Goal: Task Accomplishment & Management: Manage account settings

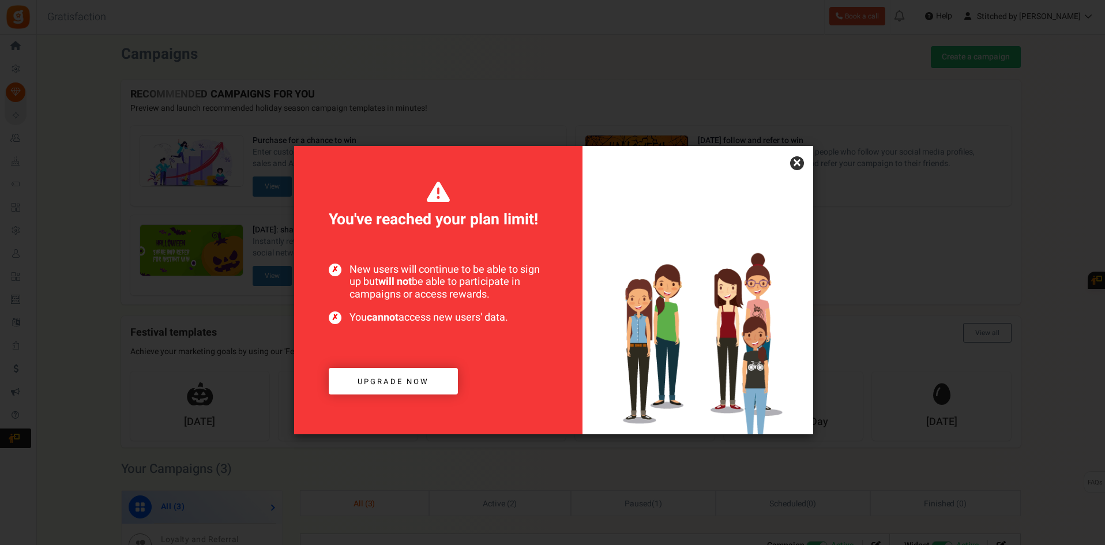
click at [799, 161] on link "×" at bounding box center [797, 163] width 14 height 14
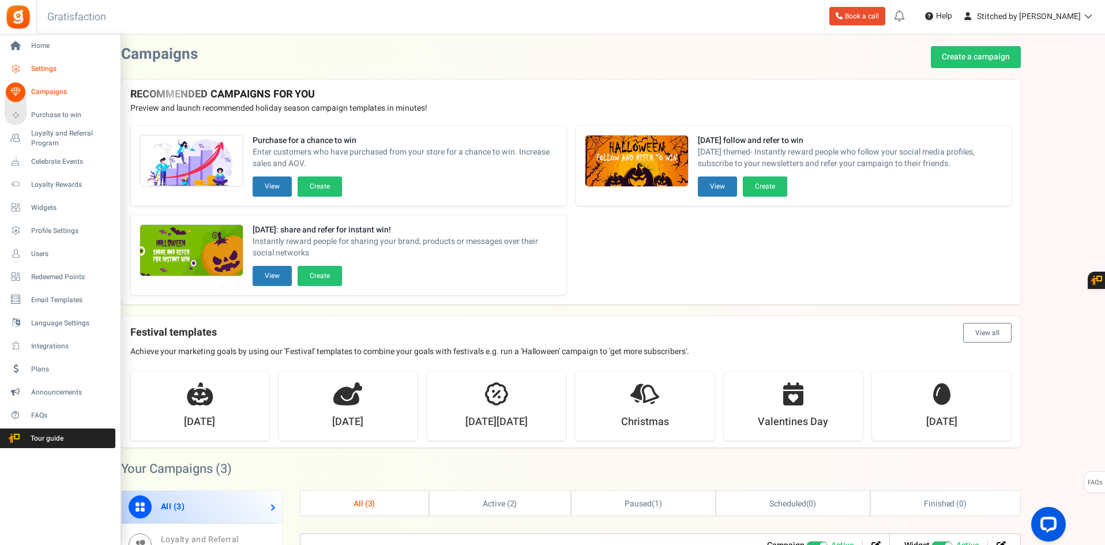
click at [63, 70] on span "Settings" at bounding box center [71, 69] width 81 height 10
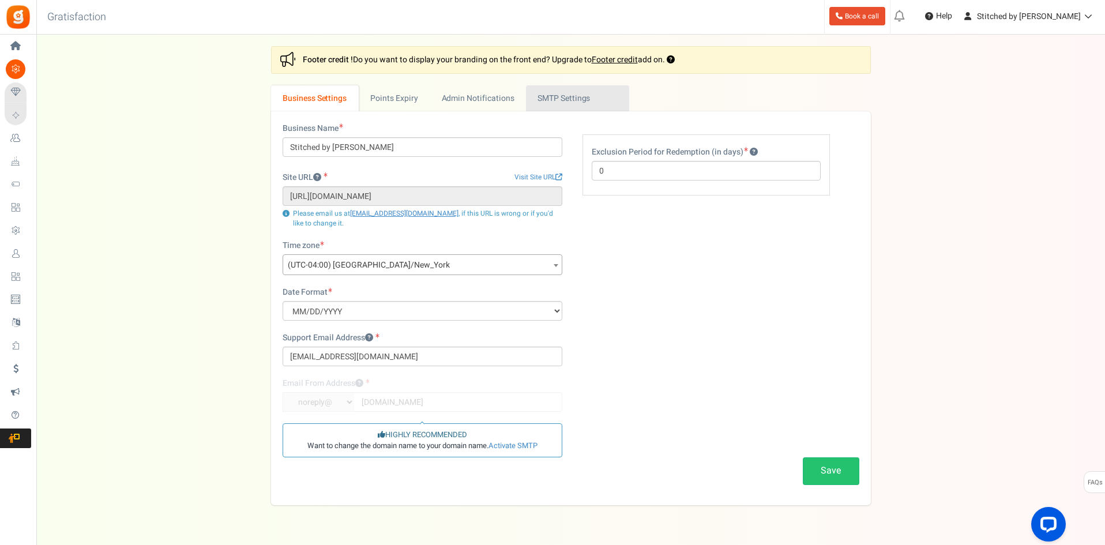
click at [557, 95] on link "Active SMTP Settings" at bounding box center [577, 98] width 103 height 26
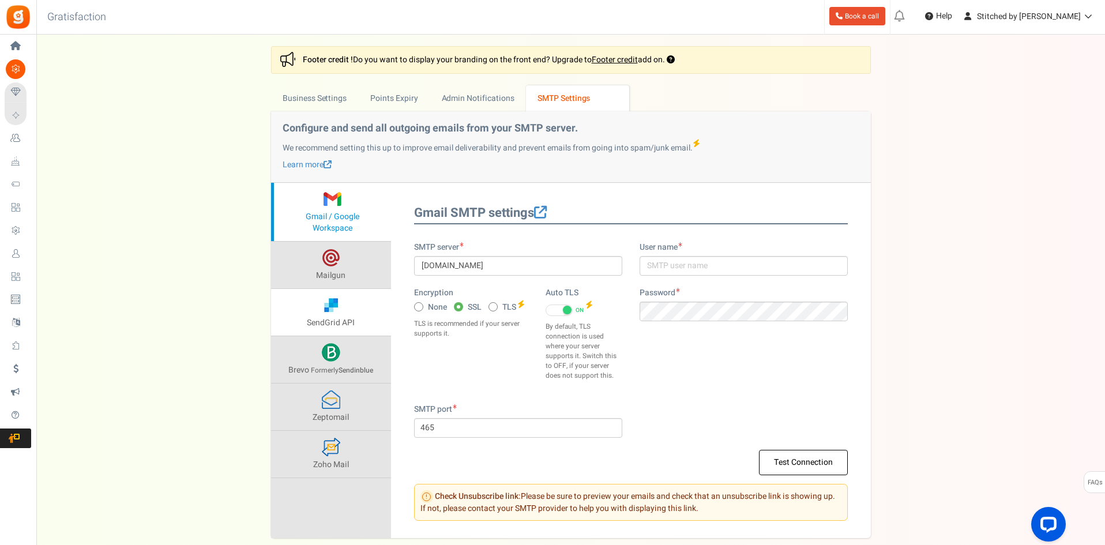
click at [344, 319] on span "SendGrid API" at bounding box center [331, 323] width 48 height 12
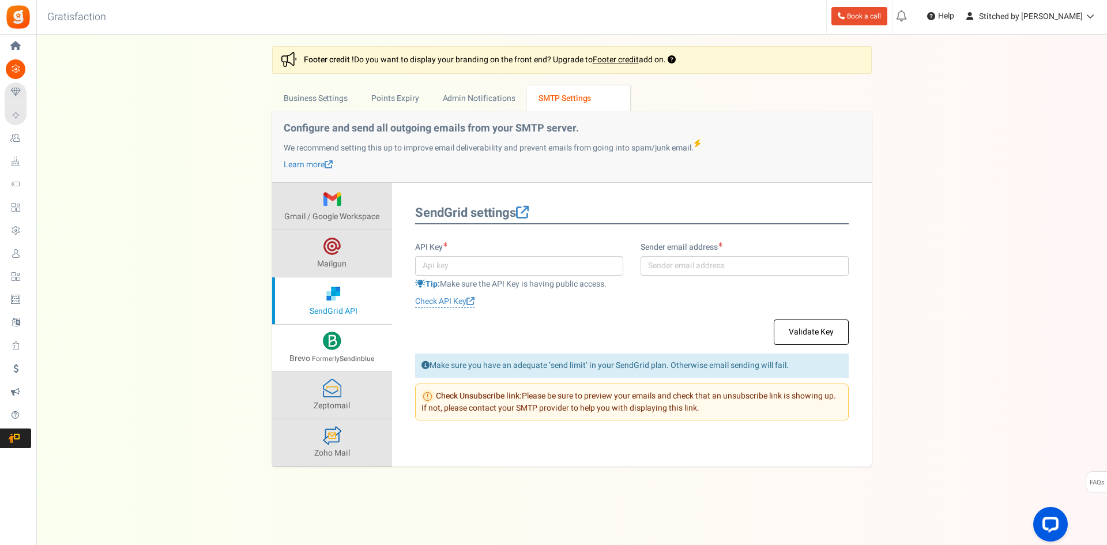
click at [340, 352] on link "Brevo Formerly Sendinblue" at bounding box center [332, 348] width 120 height 47
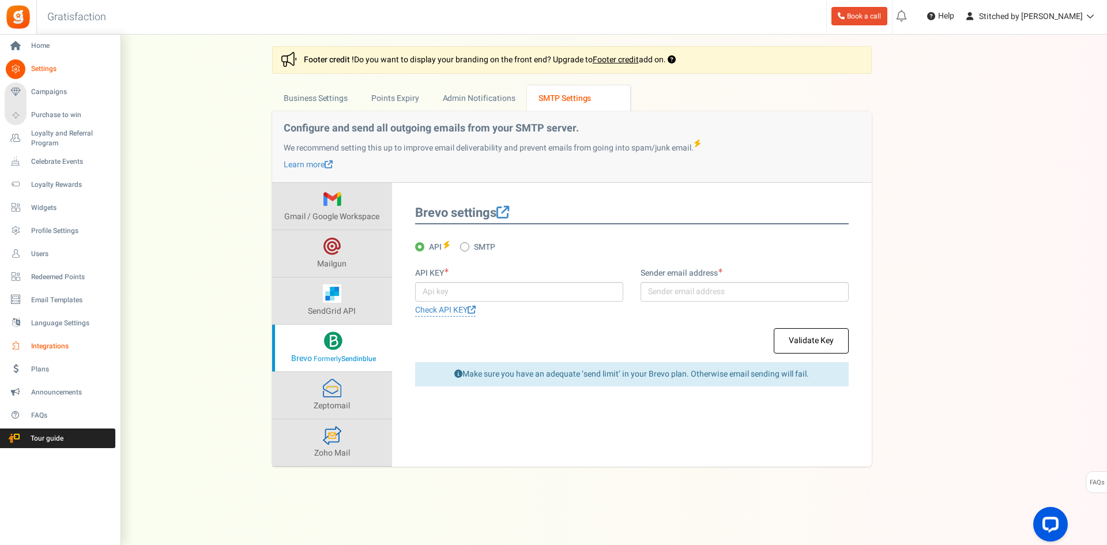
click at [47, 347] on span "Integrations" at bounding box center [71, 346] width 81 height 10
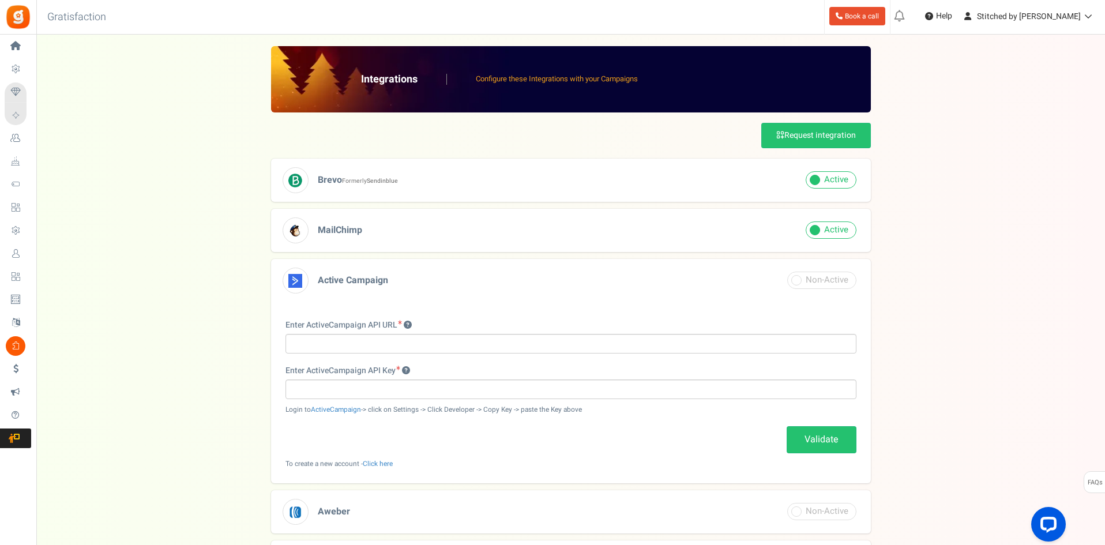
click at [469, 178] on h3 "Brevo Formerly Sendinblue" at bounding box center [571, 180] width 600 height 43
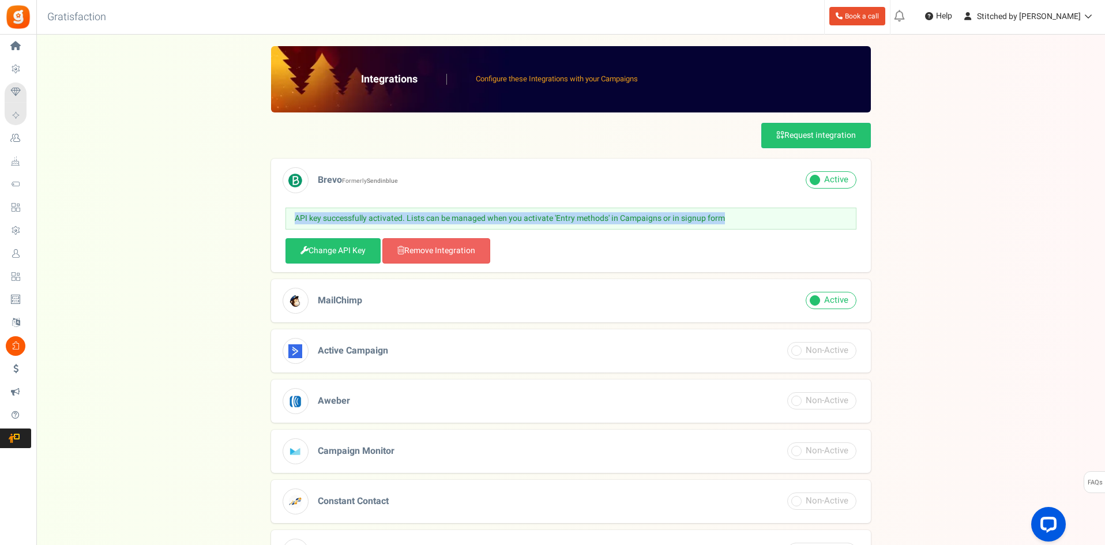
drag, startPoint x: 515, startPoint y: 217, endPoint x: 746, endPoint y: 212, distance: 230.7
click at [746, 212] on p "API key successfully activated. Lists can be managed when you activate 'Entry m…" at bounding box center [570, 219] width 571 height 22
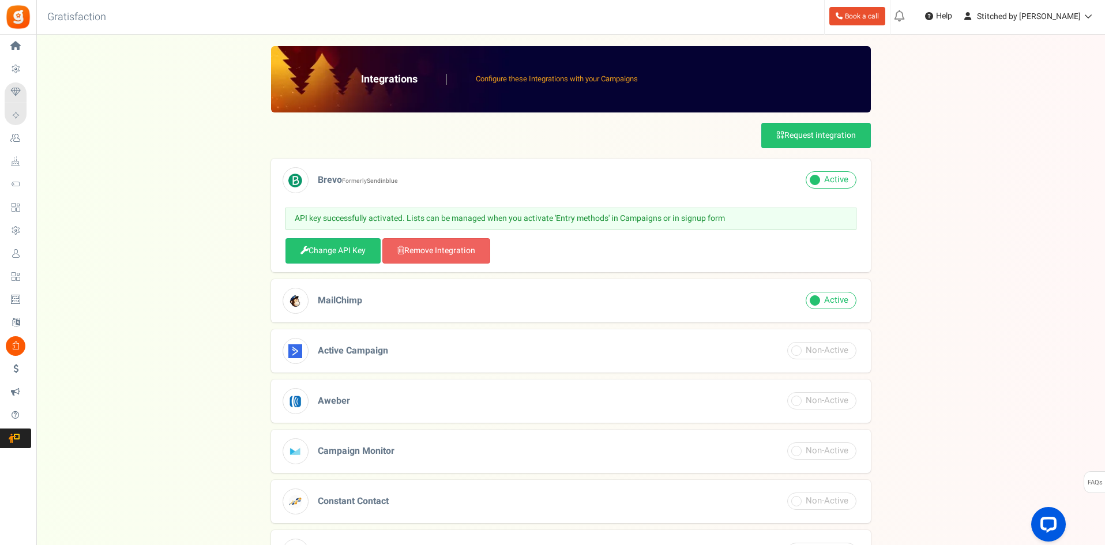
click at [746, 212] on p "API key successfully activated. Lists can be managed when you activate 'Entry m…" at bounding box center [570, 219] width 571 height 22
click at [731, 219] on p "API key successfully activated. Lists can be managed when you activate 'Entry m…" at bounding box center [570, 219] width 571 height 22
click at [730, 219] on p "API key successfully activated. Lists can be managed when you activate 'Entry m…" at bounding box center [570, 219] width 571 height 22
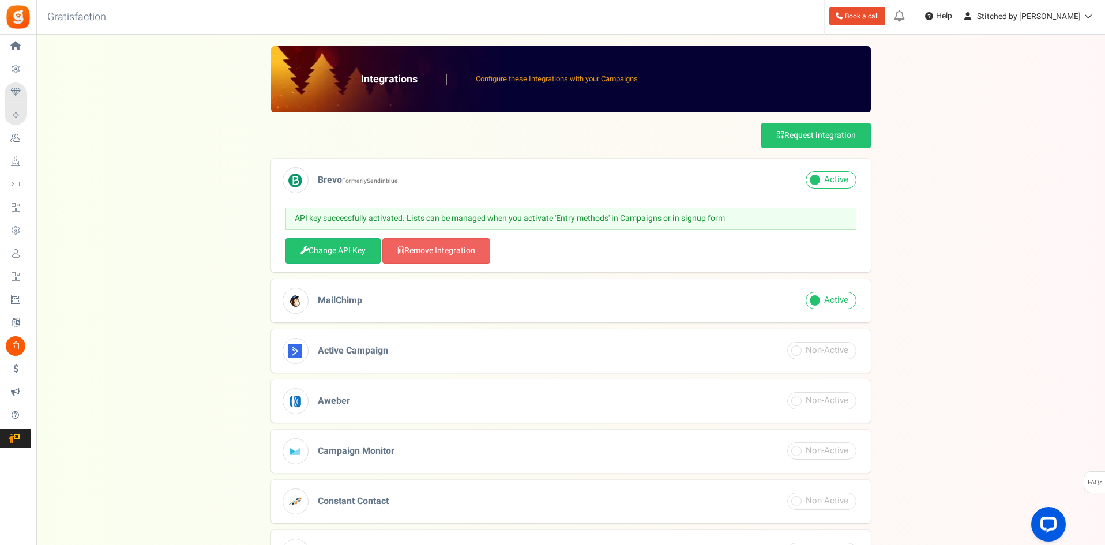
click at [730, 219] on p "API key successfully activated. Lists can be managed when you activate 'Entry m…" at bounding box center [570, 219] width 571 height 22
click at [742, 217] on p "API key successfully activated. Lists can be managed when you activate 'Entry m…" at bounding box center [570, 219] width 571 height 22
